Goal: Task Accomplishment & Management: Complete application form

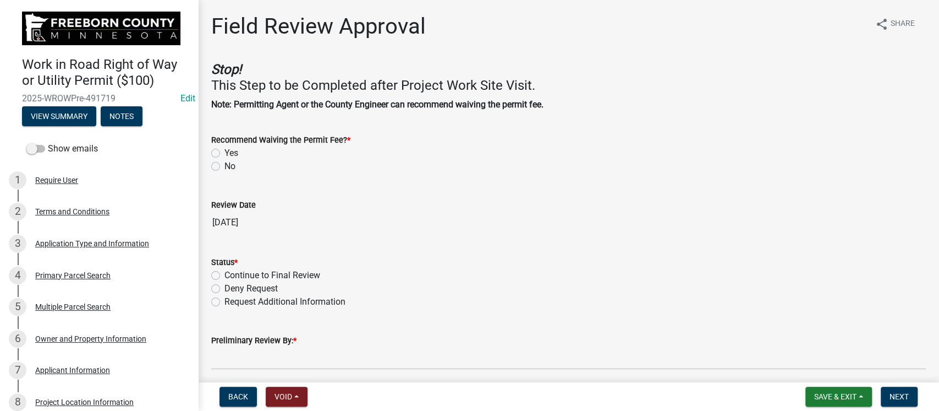
click at [225, 165] on label "No" at bounding box center [230, 166] width 11 height 13
click at [225, 165] on input "No" at bounding box center [228, 163] width 7 height 7
radio input "true"
click at [225, 276] on label "Continue to Final Review" at bounding box center [273, 275] width 96 height 13
click at [225, 276] on input "Continue to Final Review" at bounding box center [228, 272] width 7 height 7
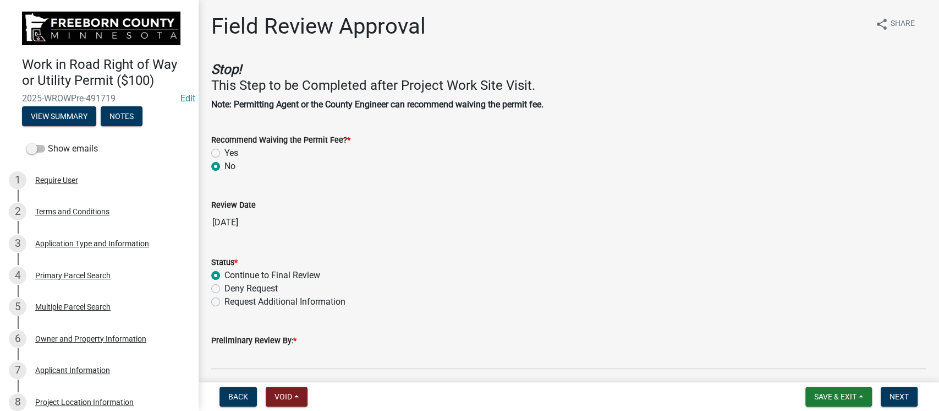
radio input "true"
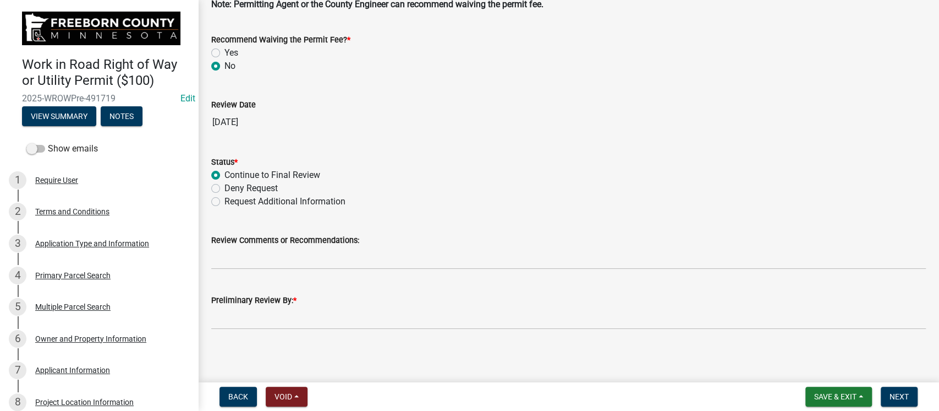
scroll to position [103, 0]
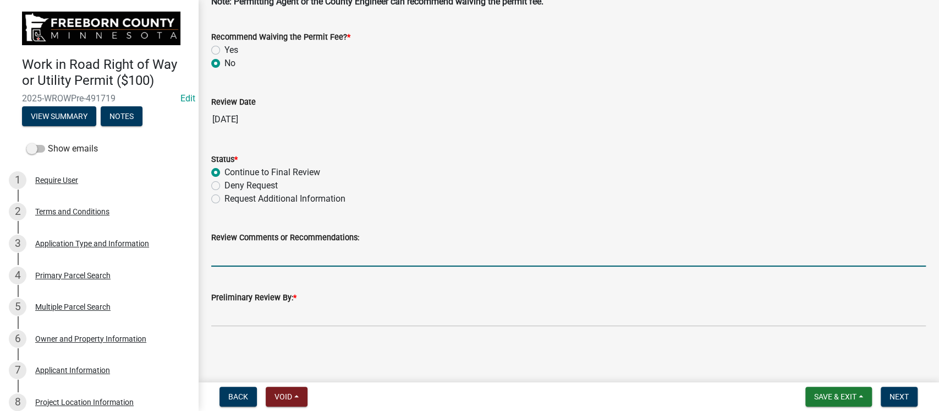
click at [340, 250] on input "Review Comments or Recommendations:" at bounding box center [568, 255] width 715 height 23
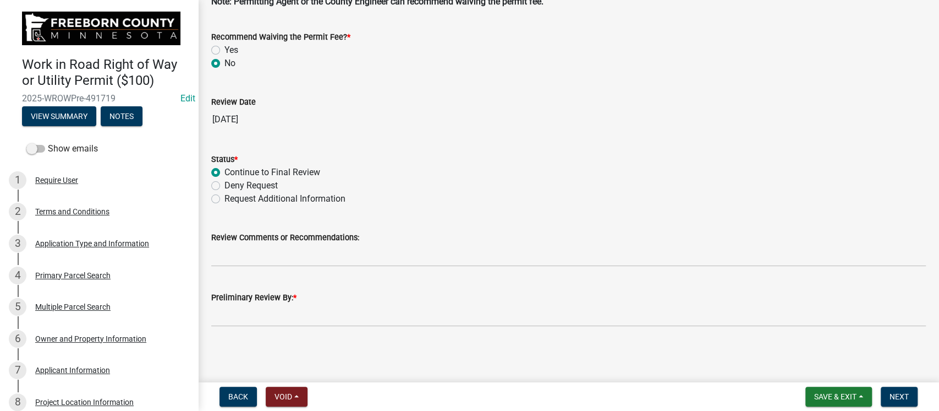
click at [565, 179] on div "Deny Request" at bounding box center [568, 185] width 715 height 13
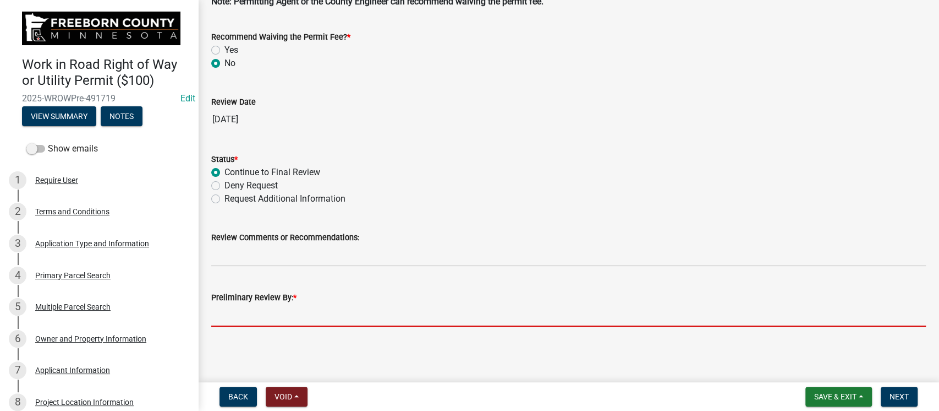
click at [340, 313] on input "Preliminary Review By: *" at bounding box center [568, 315] width 715 height 23
type input "Phil Wacholz"
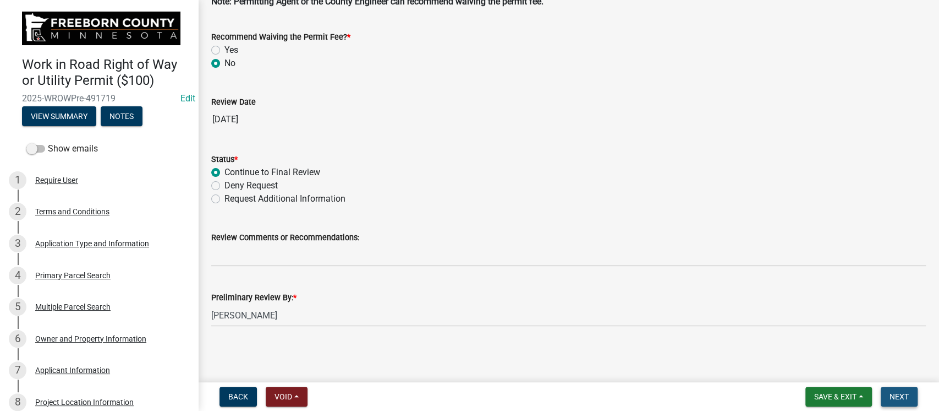
click at [896, 395] on span "Next" at bounding box center [899, 396] width 19 height 9
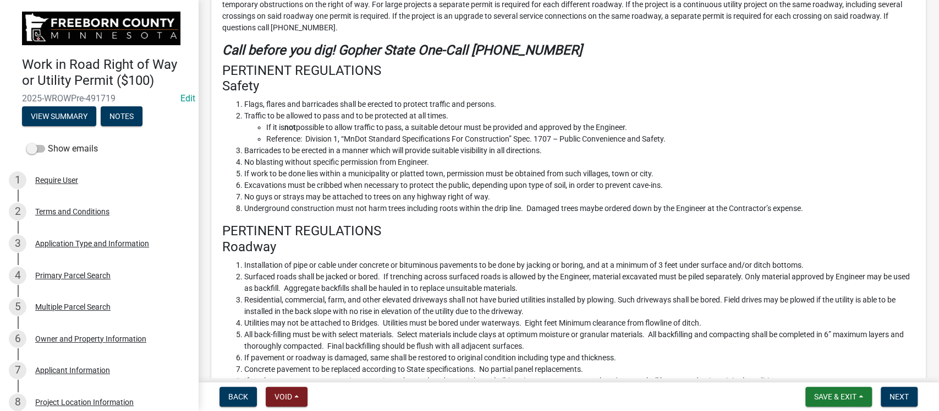
scroll to position [513, 0]
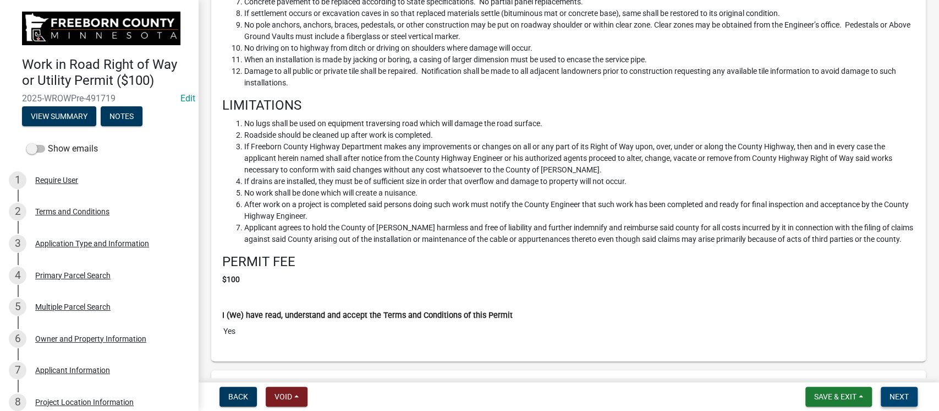
click at [900, 392] on span "Next" at bounding box center [899, 396] width 19 height 9
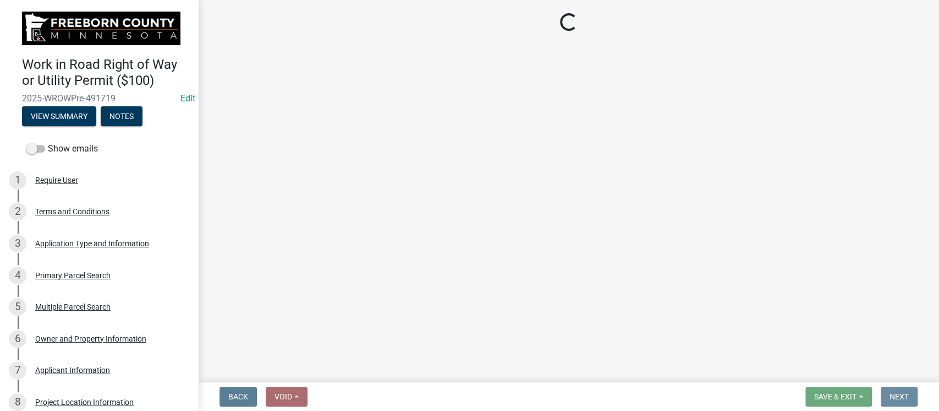
scroll to position [0, 0]
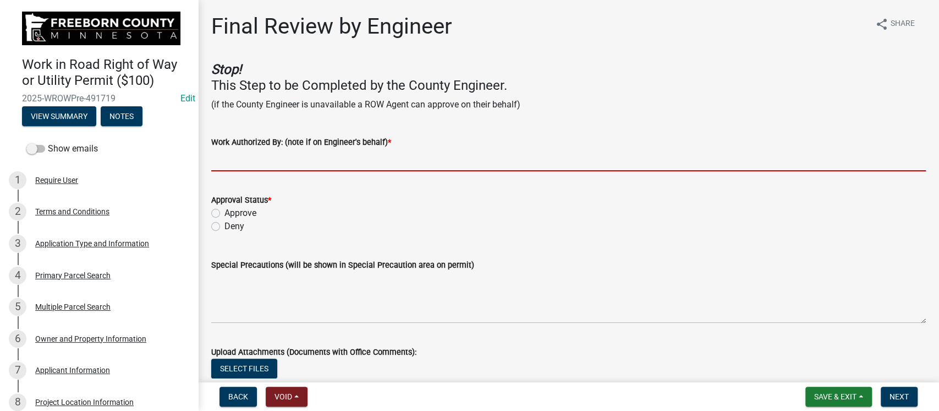
click at [250, 152] on input "Work Authorized By: (note if on Engineer's behalf) *" at bounding box center [568, 160] width 715 height 23
type input "Phil Wacholz"
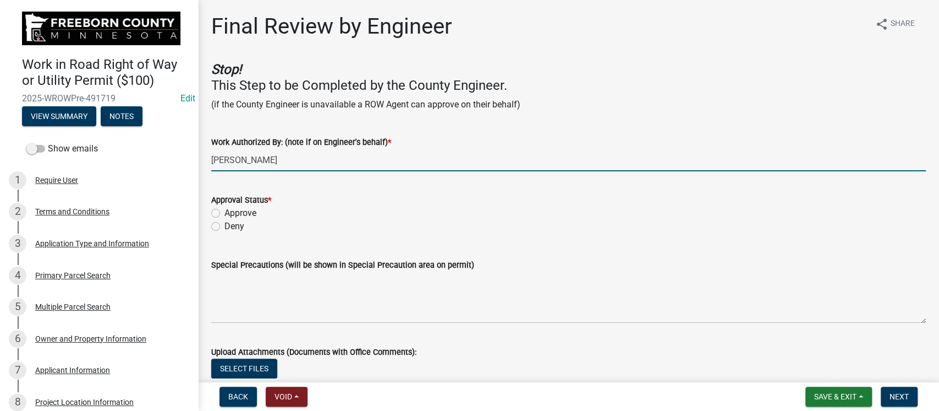
click at [225, 216] on label "Approve" at bounding box center [241, 212] width 32 height 13
click at [225, 214] on input "Approve" at bounding box center [228, 209] width 7 height 7
radio input "true"
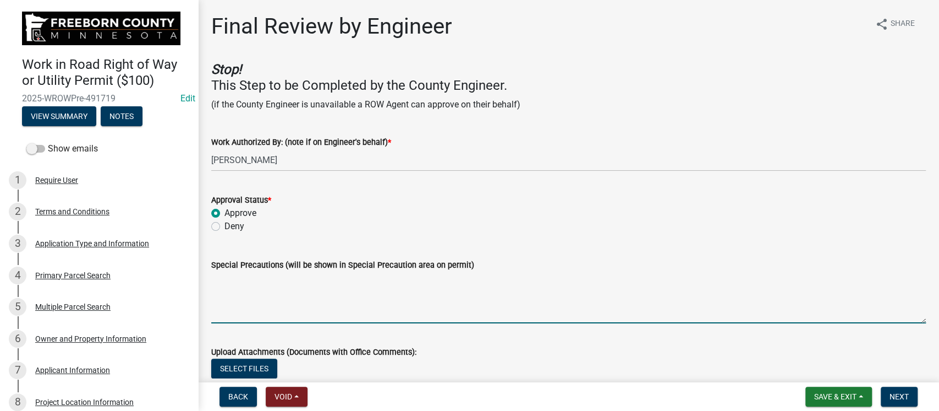
click at [296, 297] on textarea "Special Precautions (will be shown in Special Precaution area on permit)" at bounding box center [568, 297] width 715 height 52
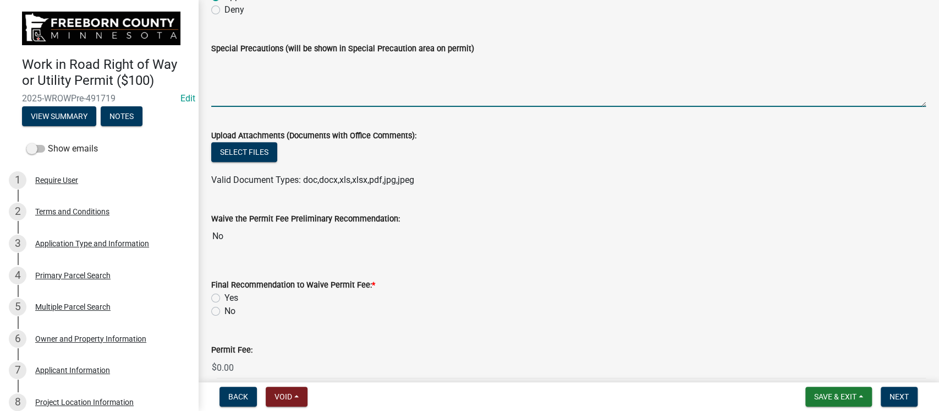
scroll to position [220, 0]
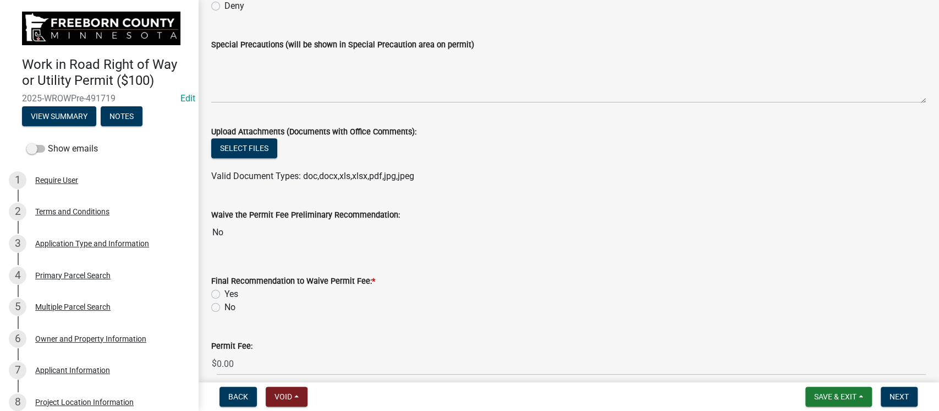
click at [225, 306] on label "No" at bounding box center [230, 306] width 11 height 13
click at [225, 306] on input "No" at bounding box center [228, 303] width 7 height 7
radio input "true"
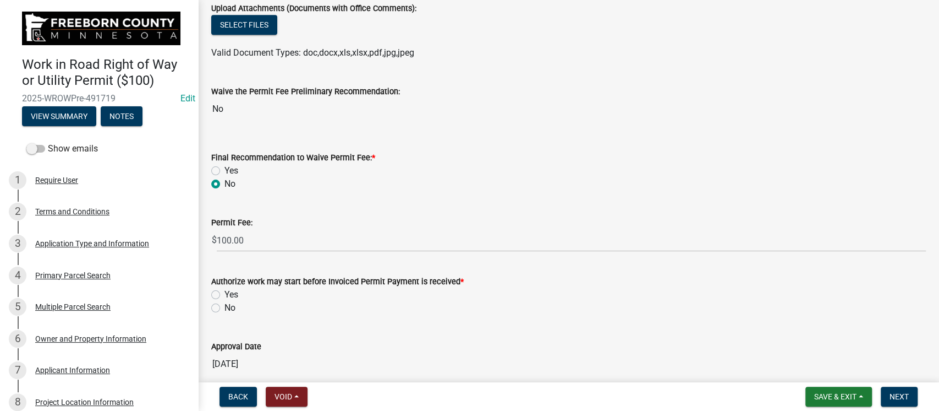
scroll to position [366, 0]
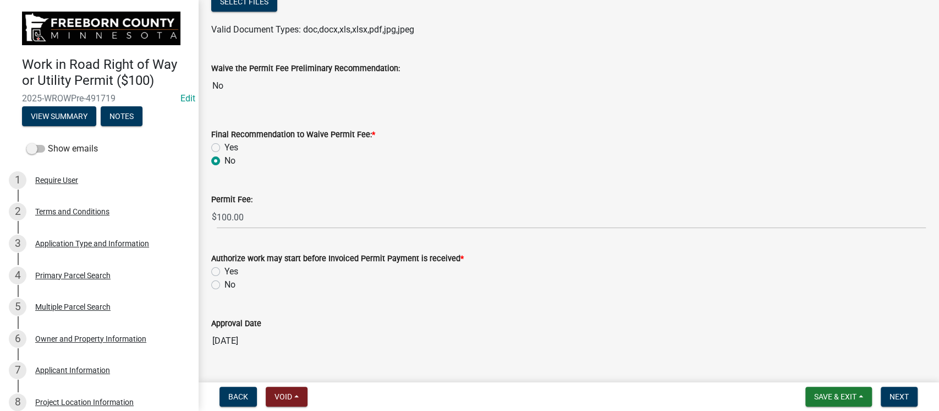
click at [225, 268] on label "Yes" at bounding box center [232, 271] width 14 height 13
click at [225, 268] on input "Yes" at bounding box center [228, 268] width 7 height 7
radio input "true"
click at [911, 396] on button "Next" at bounding box center [899, 396] width 37 height 20
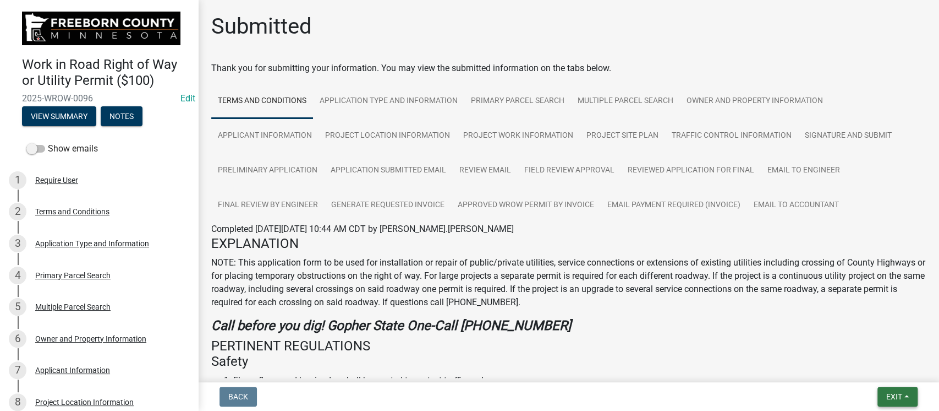
click at [888, 395] on span "Exit" at bounding box center [895, 396] width 16 height 9
click at [874, 371] on button "Save & Exit" at bounding box center [874, 367] width 88 height 26
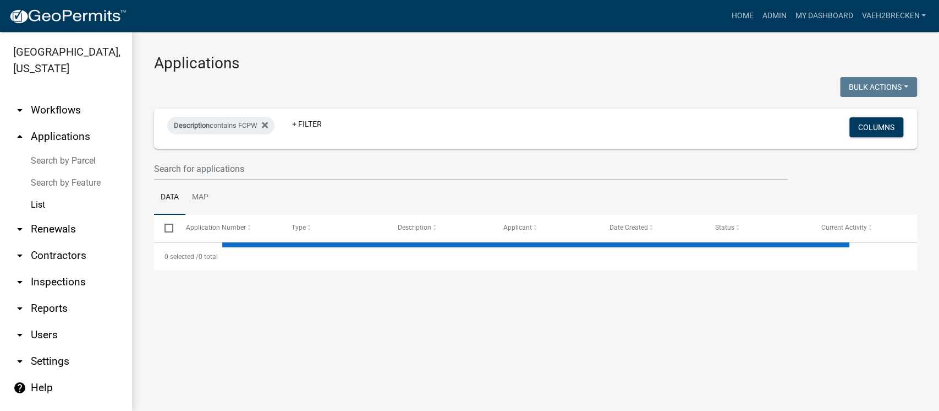
select select "3: 100"
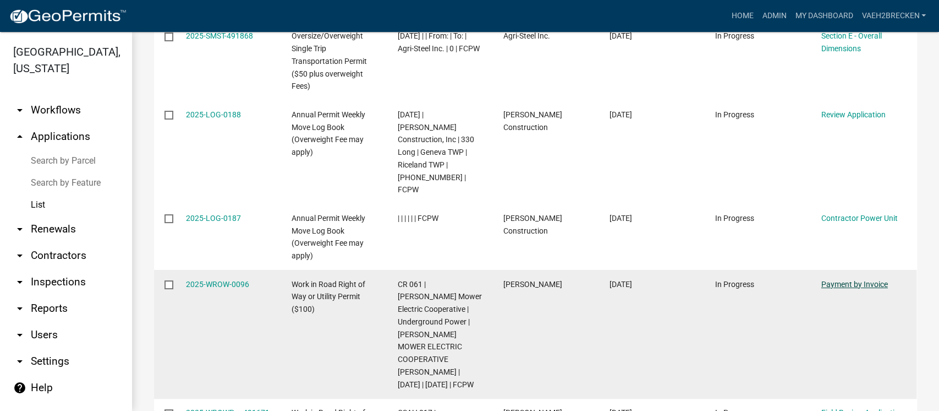
scroll to position [293, 0]
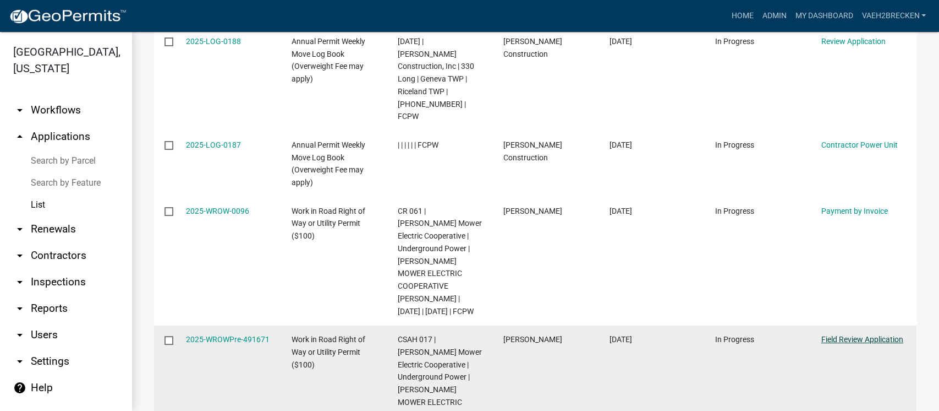
click at [853, 335] on link "Field Review Application" at bounding box center [863, 339] width 82 height 9
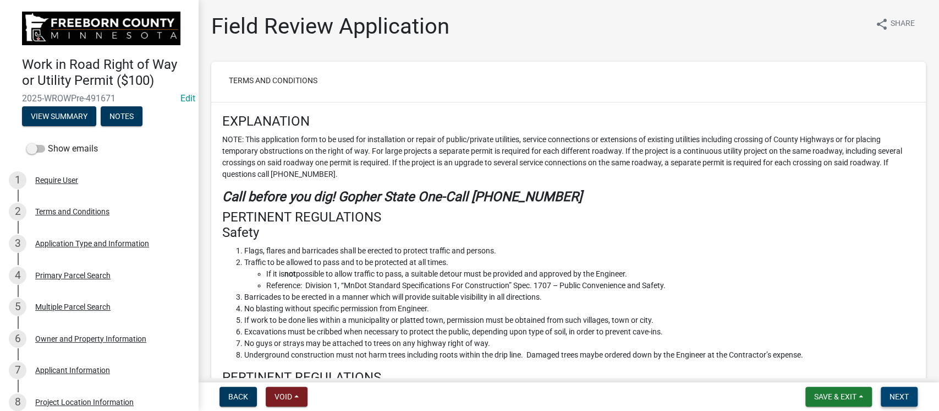
click at [906, 398] on span "Next" at bounding box center [899, 396] width 19 height 9
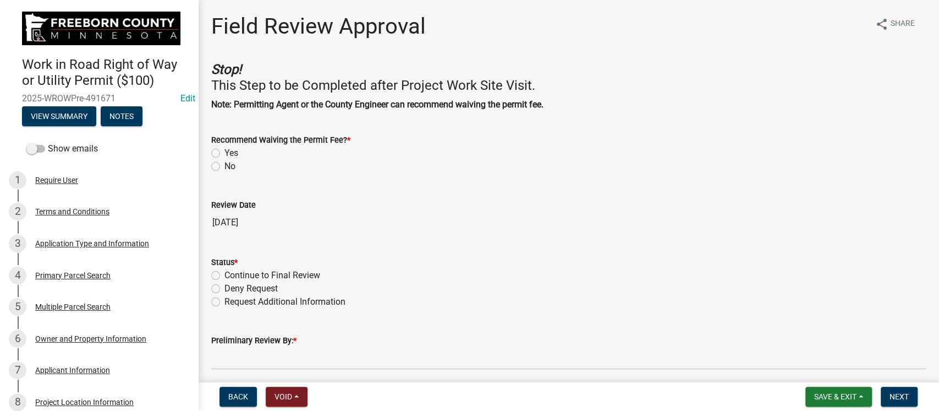
click at [225, 166] on label "No" at bounding box center [230, 166] width 11 height 13
click at [225, 166] on input "No" at bounding box center [228, 163] width 7 height 7
radio input "true"
click at [225, 275] on label "Continue to Final Review" at bounding box center [273, 275] width 96 height 13
click at [225, 275] on input "Continue to Final Review" at bounding box center [228, 272] width 7 height 7
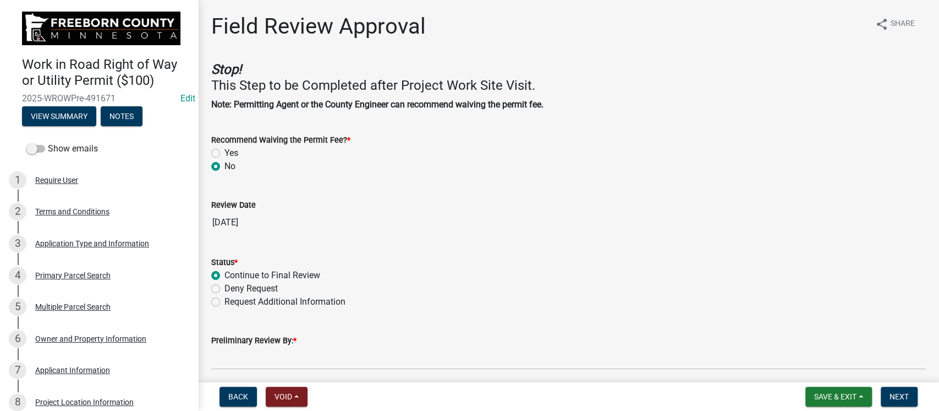
radio input "true"
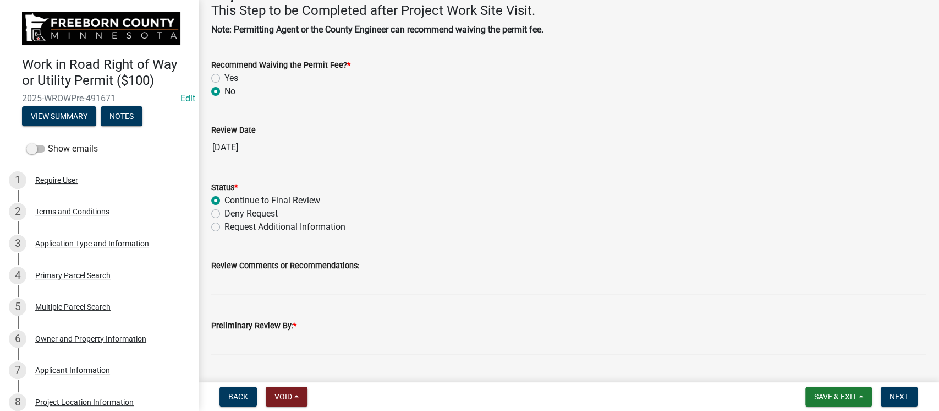
scroll to position [103, 0]
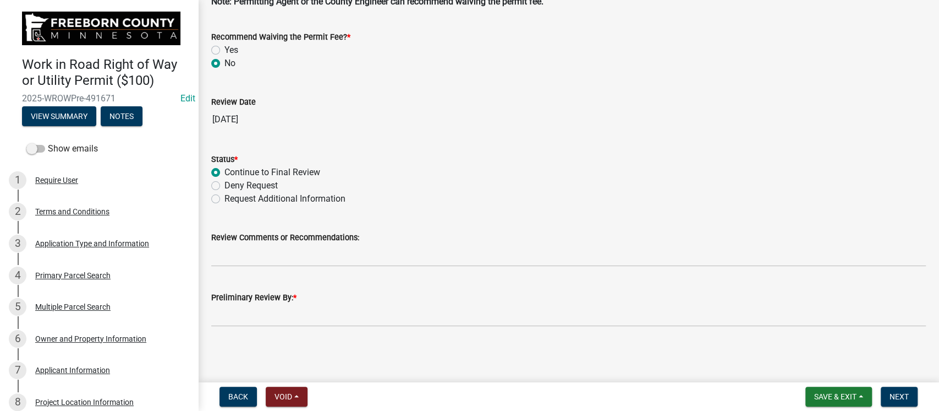
click at [324, 299] on div "Preliminary Review By: *" at bounding box center [568, 297] width 715 height 13
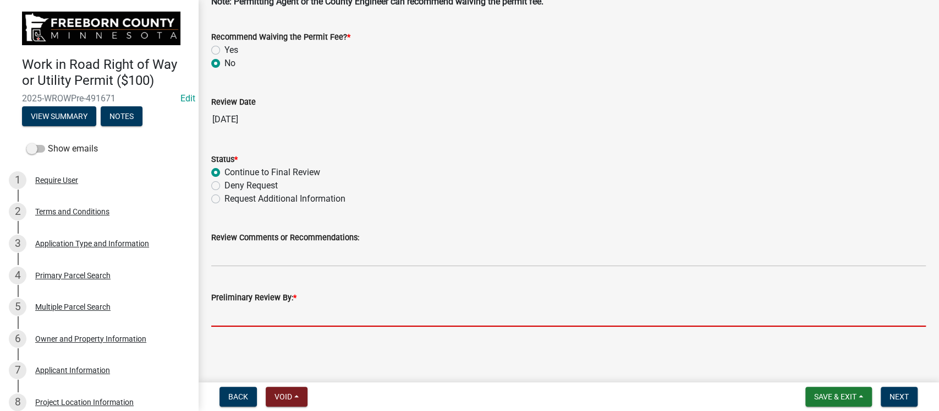
click at [319, 317] on input "Preliminary Review By: *" at bounding box center [568, 315] width 715 height 23
type input "Phil Wacholz"
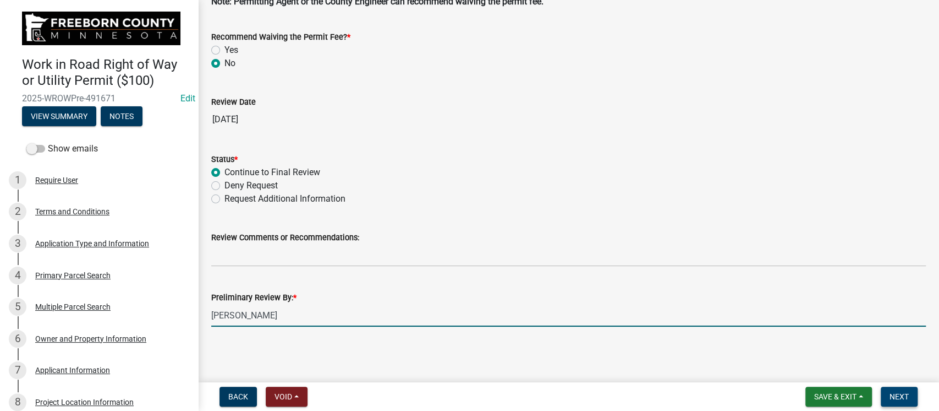
click at [898, 396] on span "Next" at bounding box center [899, 396] width 19 height 9
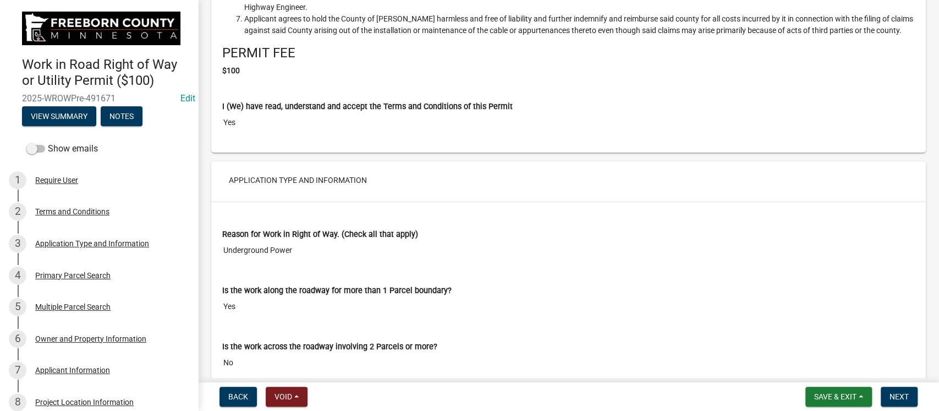
scroll to position [807, 0]
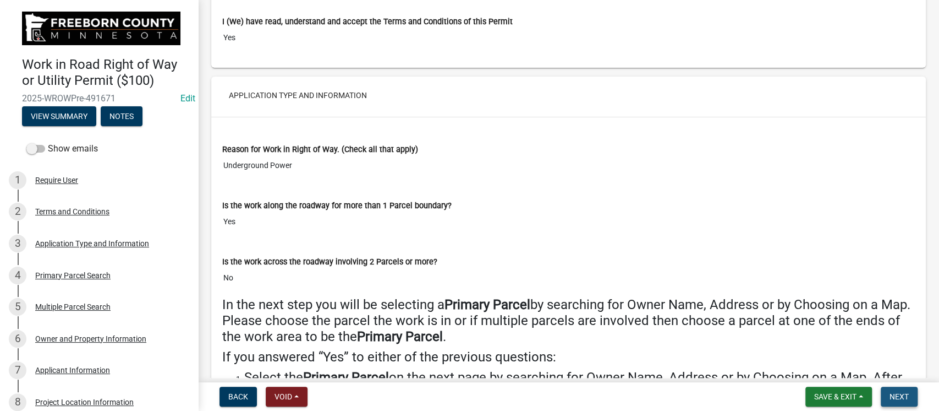
click at [901, 395] on span "Next" at bounding box center [899, 396] width 19 height 9
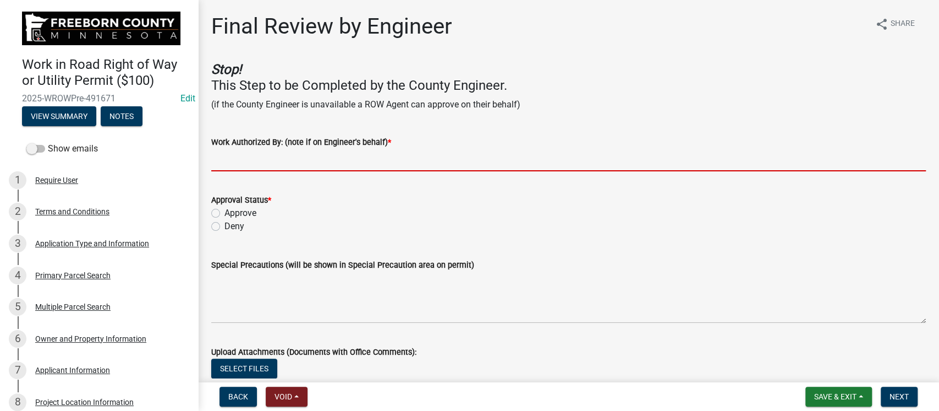
click at [311, 158] on input "Work Authorized By: (note if on Engineer's behalf) *" at bounding box center [568, 160] width 715 height 23
type input "Phil Wacholz"
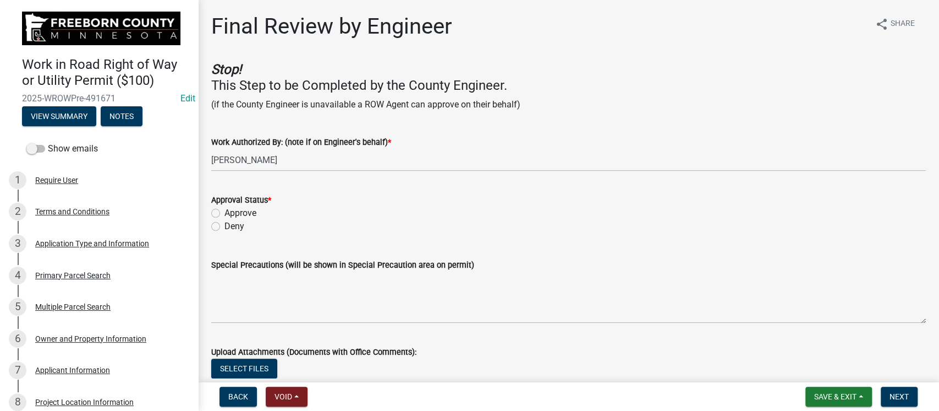
click at [225, 211] on label "Approve" at bounding box center [241, 212] width 32 height 13
click at [225, 211] on input "Approve" at bounding box center [228, 209] width 7 height 7
radio input "true"
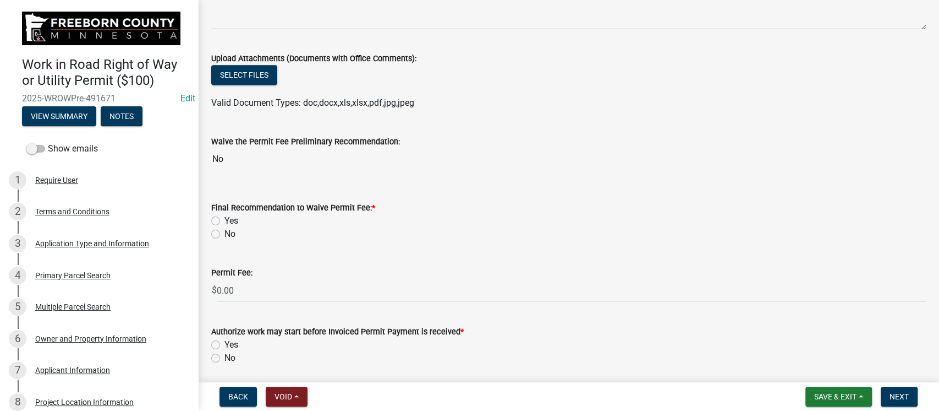
scroll to position [274, 0]
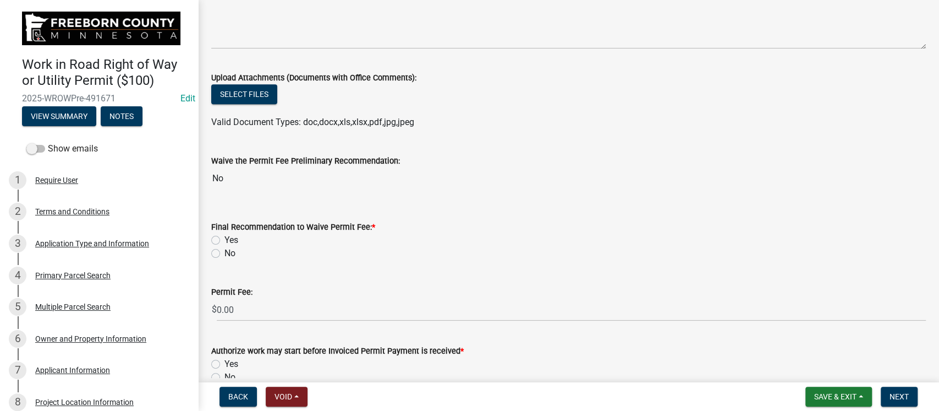
click at [225, 251] on label "No" at bounding box center [230, 253] width 11 height 13
click at [225, 251] on input "No" at bounding box center [228, 250] width 7 height 7
radio input "true"
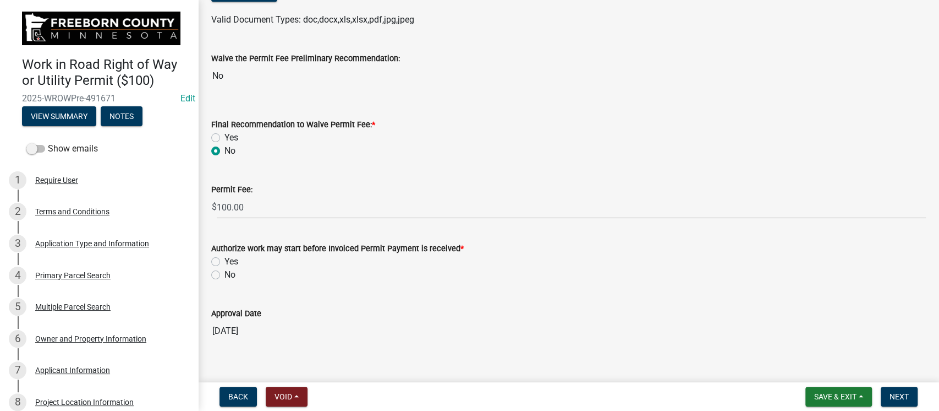
scroll to position [392, 0]
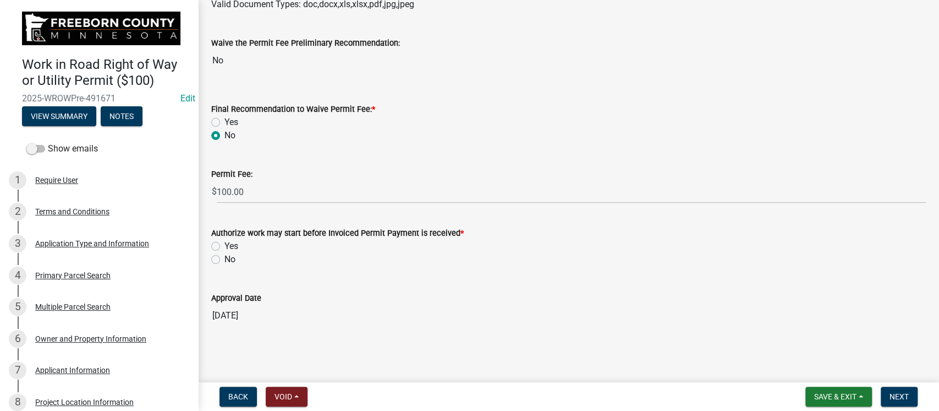
click at [225, 244] on label "Yes" at bounding box center [232, 245] width 14 height 13
click at [225, 244] on input "Yes" at bounding box center [228, 242] width 7 height 7
radio input "true"
click at [895, 398] on span "Next" at bounding box center [899, 396] width 19 height 9
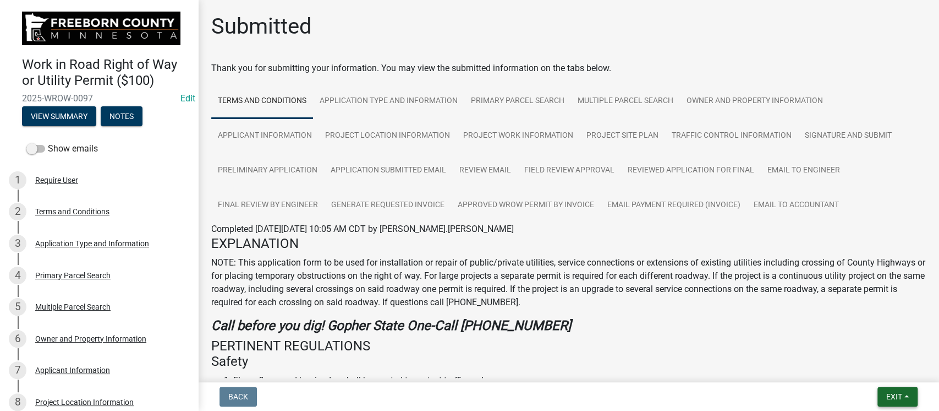
click at [894, 402] on button "Exit" at bounding box center [898, 396] width 40 height 20
click at [870, 370] on button "Save & Exit" at bounding box center [874, 367] width 88 height 26
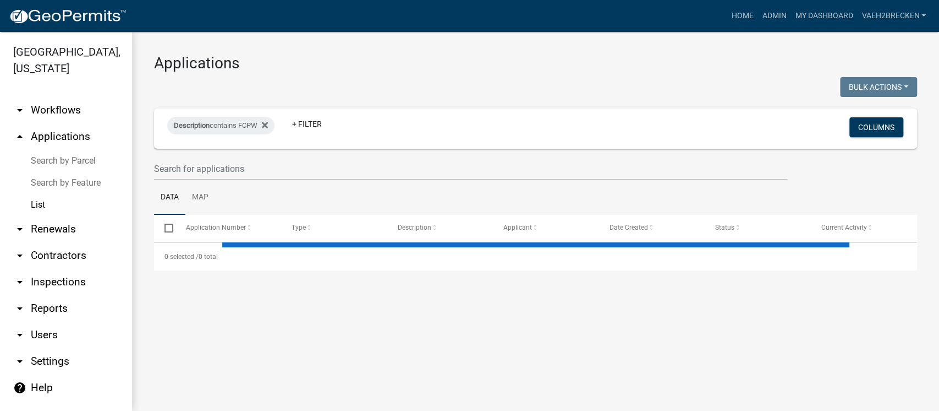
select select "3: 100"
